Goal: Download file/media

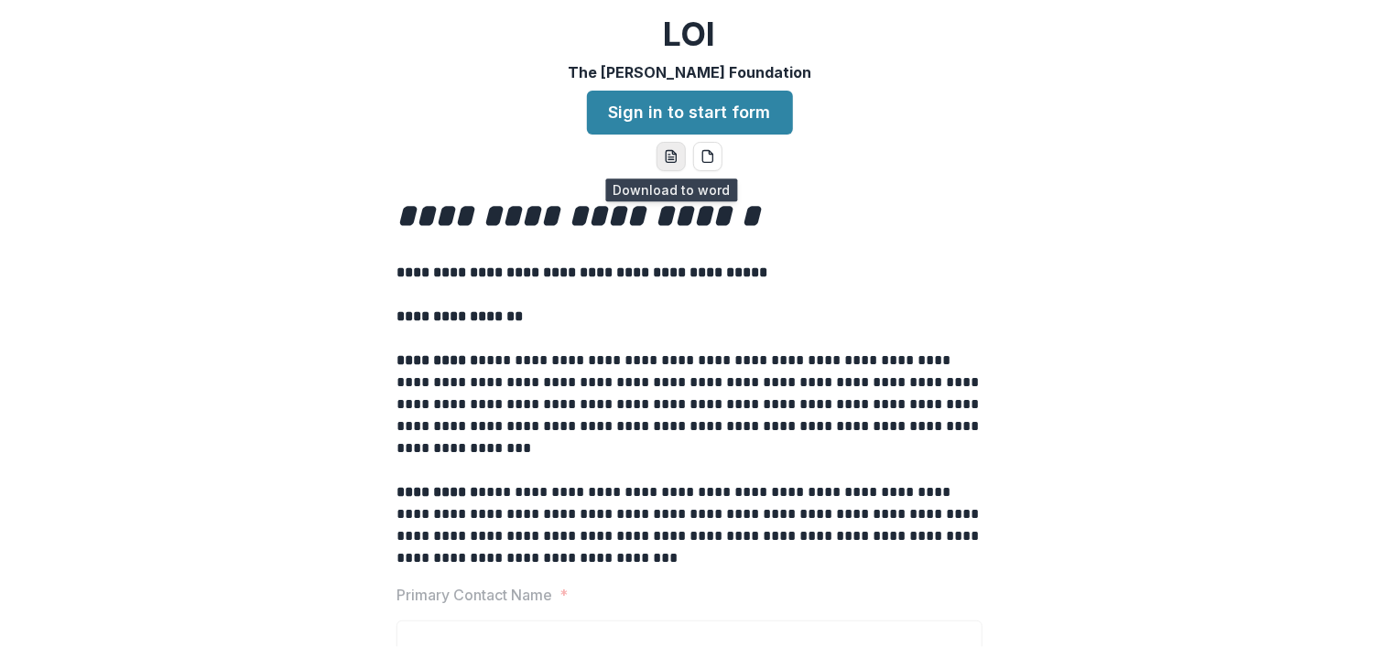
click at [674, 153] on icon "word-download" at bounding box center [671, 156] width 15 height 15
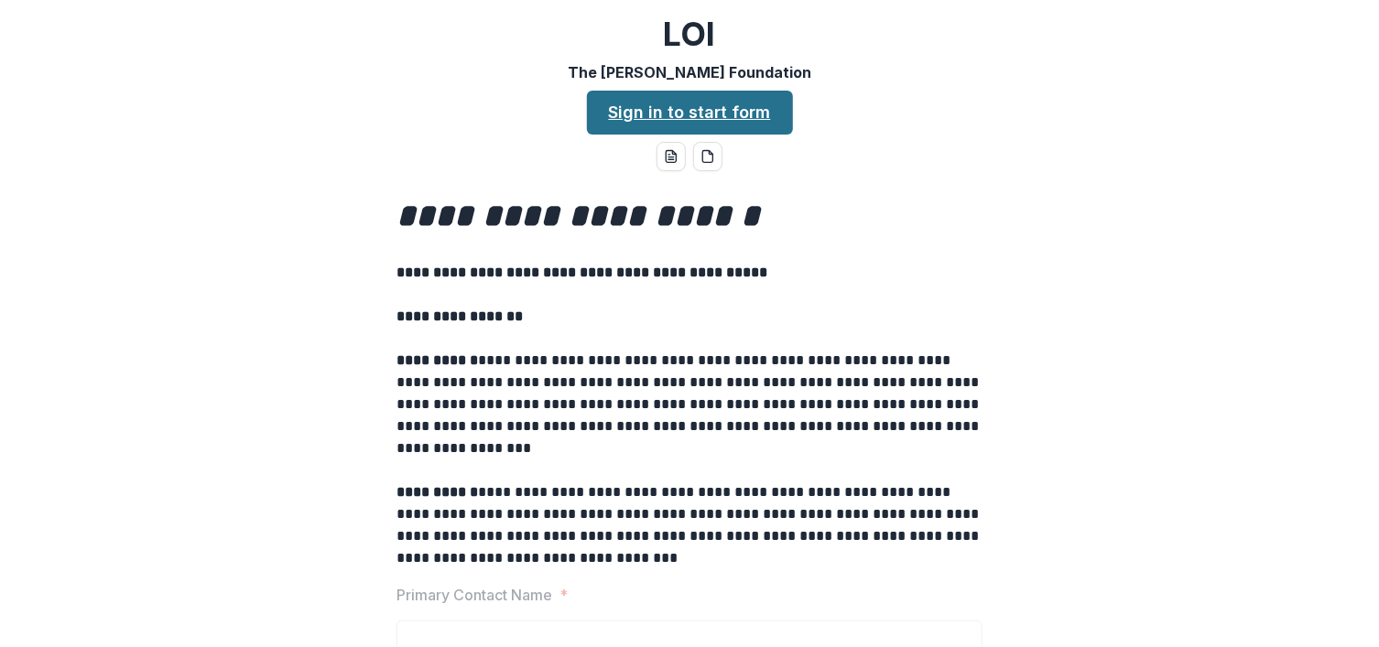
click at [623, 105] on link "Sign in to start form" at bounding box center [690, 113] width 206 height 44
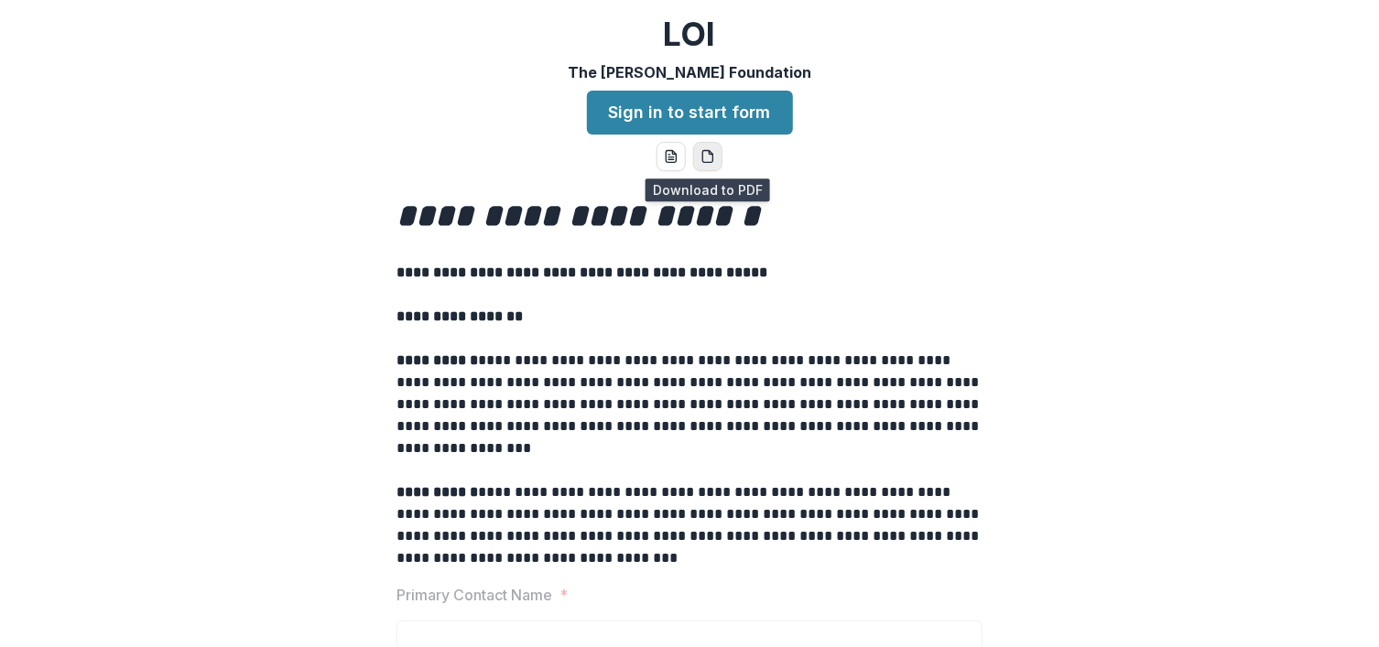
click at [703, 160] on icon "pdf-download" at bounding box center [707, 156] width 15 height 15
